Goal: Transaction & Acquisition: Subscribe to service/newsletter

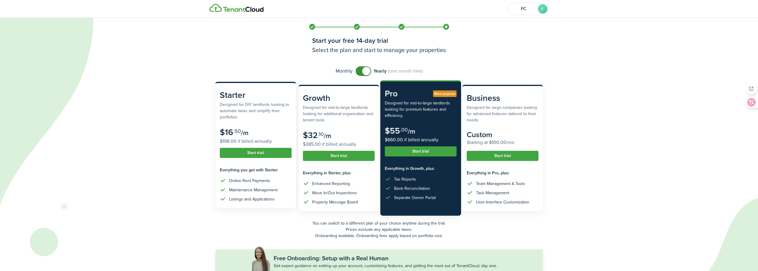
drag, startPoint x: 242, startPoint y: 143, endPoint x: 272, endPoint y: 145, distance: 31.0
click at [272, 145] on subscription-pricing-card "Starter Designed for DIY landlords looking to automate tasks and simplify their…" at bounding box center [255, 145] width 81 height 127
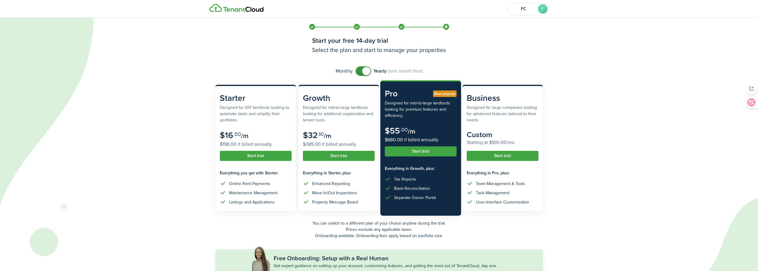
click at [269, 145] on div at bounding box center [269, 145] width 0 height 0
click at [172, 137] on icon at bounding box center [241, 135] width 482 height 271
click at [367, 73] on span at bounding box center [366, 71] width 8 height 8
click at [365, 72] on span at bounding box center [364, 71] width 6 height 10
click at [365, 72] on span at bounding box center [366, 71] width 8 height 8
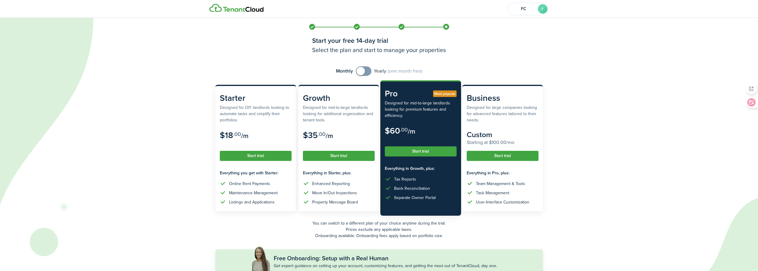
click at [365, 72] on span at bounding box center [364, 71] width 6 height 10
checkbox input "false"
click at [365, 72] on span at bounding box center [366, 71] width 8 height 8
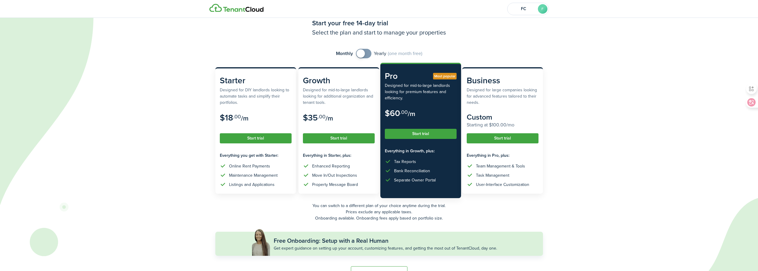
scroll to position [35, 0]
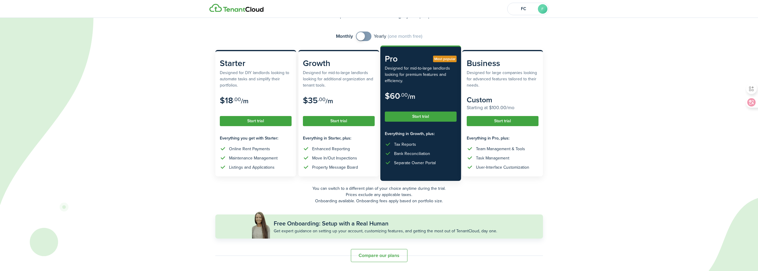
click at [371, 253] on button "Compare our plans" at bounding box center [379, 255] width 57 height 13
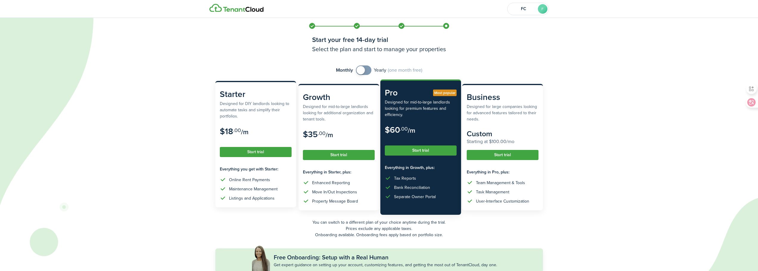
scroll to position [0, 0]
